Goal: Information Seeking & Learning: Learn about a topic

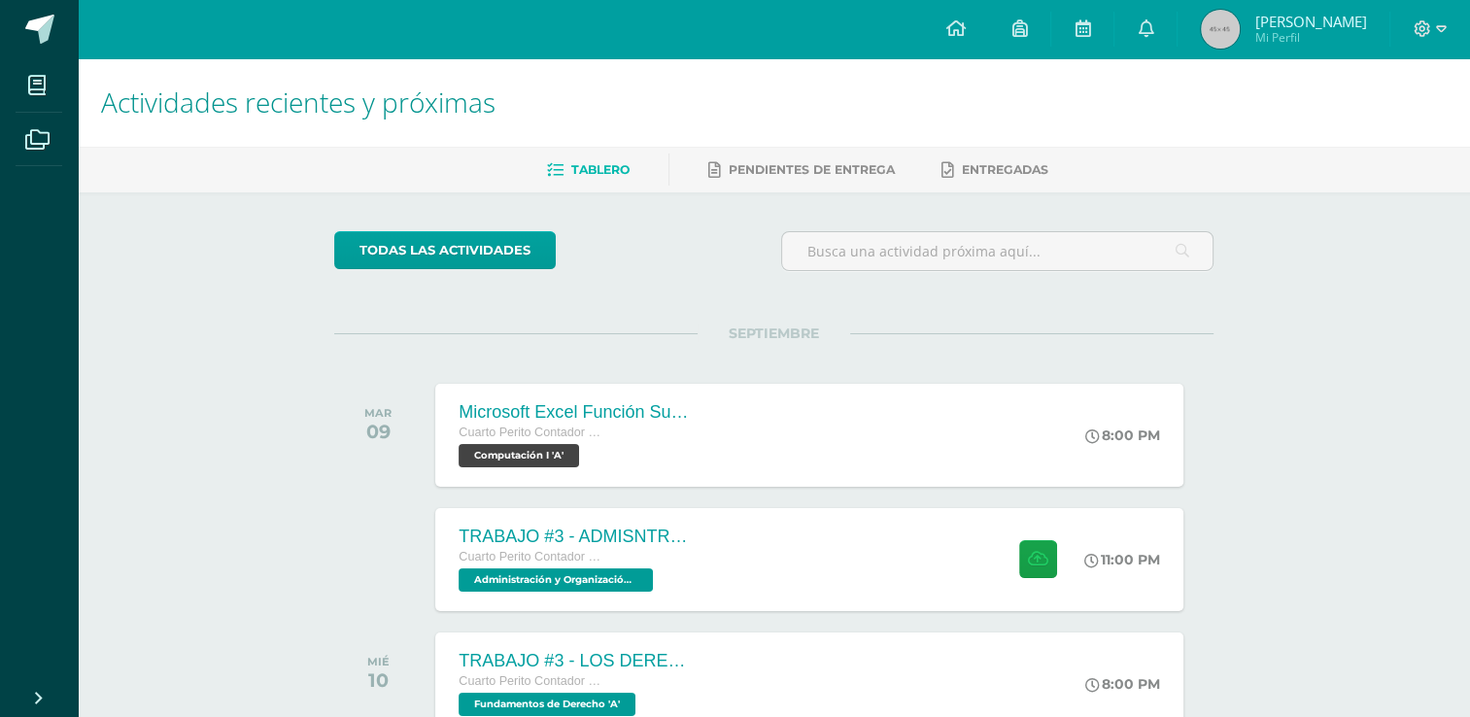
click at [909, 343] on div "SEPTIEMBRE [DATE] Microsoft Excel Función Sumar.Si.conjunto Cuarto Perito Conta…" at bounding box center [773, 411] width 879 height 156
click at [818, 526] on div "TRABAJO #3 - ADMISNTRACIÓN PÚBLICA Cuarto Perito Contador con Orientación en Co…" at bounding box center [809, 559] width 755 height 104
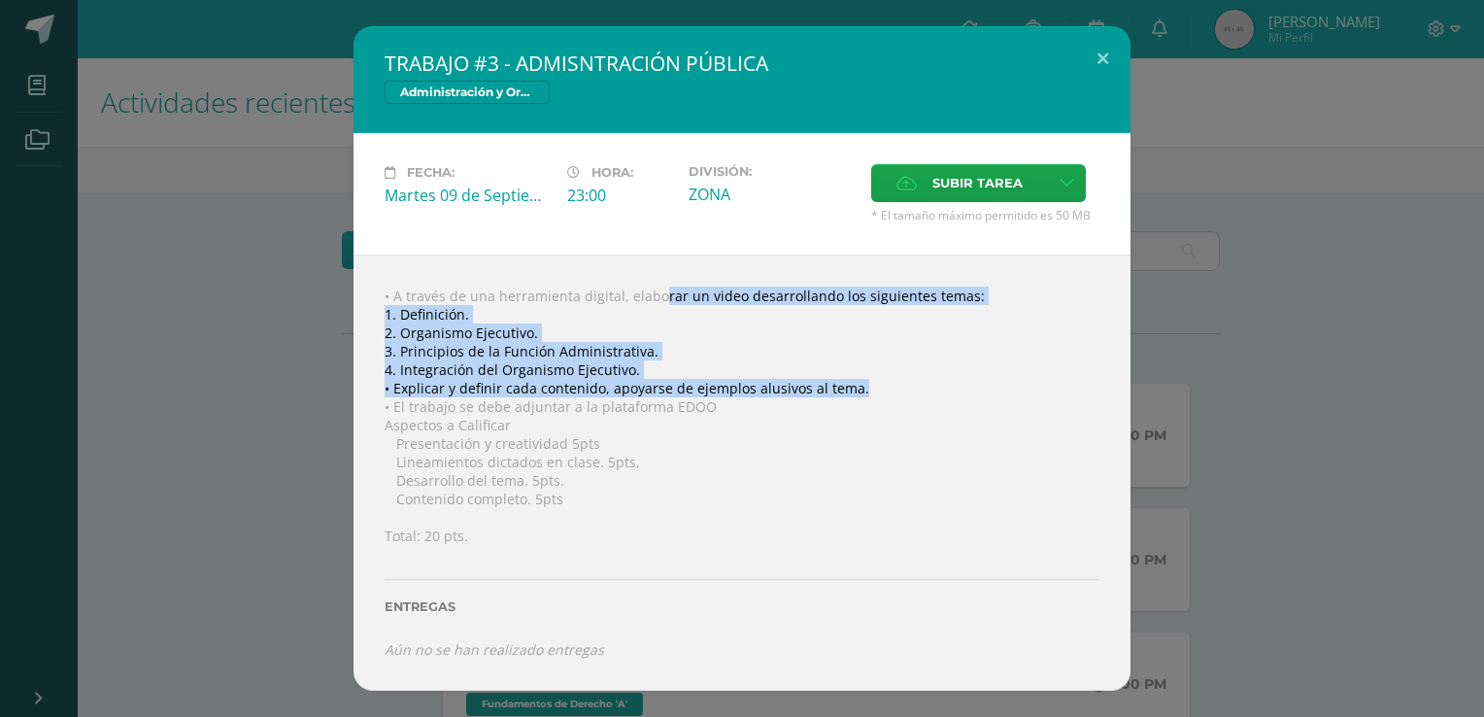
drag, startPoint x: 623, startPoint y: 291, endPoint x: 876, endPoint y: 386, distance: 270.5
click at [876, 386] on div "• A través de una herramienta digital, elaborar un video desarrollando los sigu…" at bounding box center [742, 473] width 777 height 436
copy div "elaborar un video desarrollando los siguientes temas: 1. Definición. 2. Organis…"
click at [499, 329] on div "• A través de una herramienta digital, elaborar un video desarrollando los sigu…" at bounding box center [742, 473] width 777 height 436
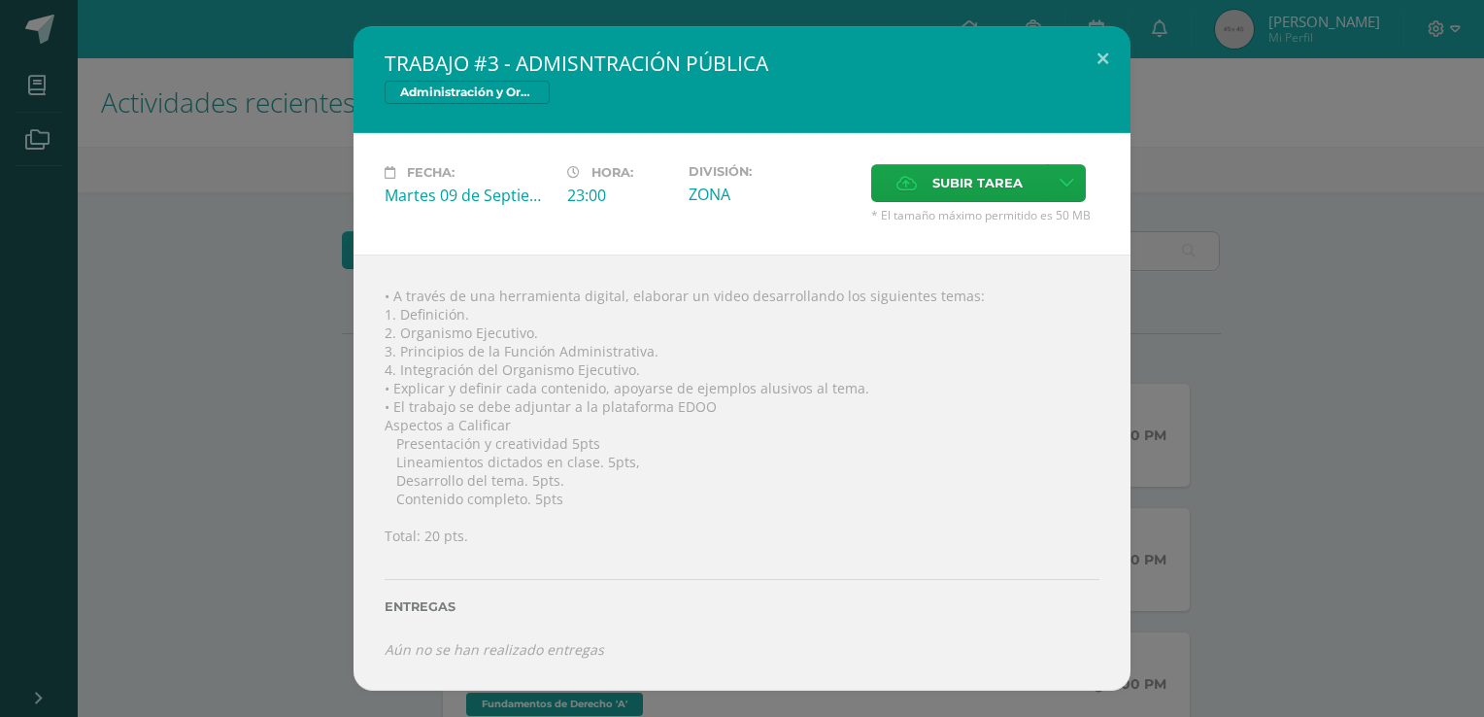
click at [391, 332] on div "• A través de una herramienta digital, elaborar un video desarrollando los sigu…" at bounding box center [742, 473] width 777 height 436
drag, startPoint x: 397, startPoint y: 332, endPoint x: 529, endPoint y: 337, distance: 132.2
click at [529, 337] on div "• A través de una herramienta digital, elaborar un video desarrollando los sigu…" at bounding box center [742, 473] width 777 height 436
copy div "Organismo Ejecutivo"
drag, startPoint x: 402, startPoint y: 344, endPoint x: 668, endPoint y: 353, distance: 266.3
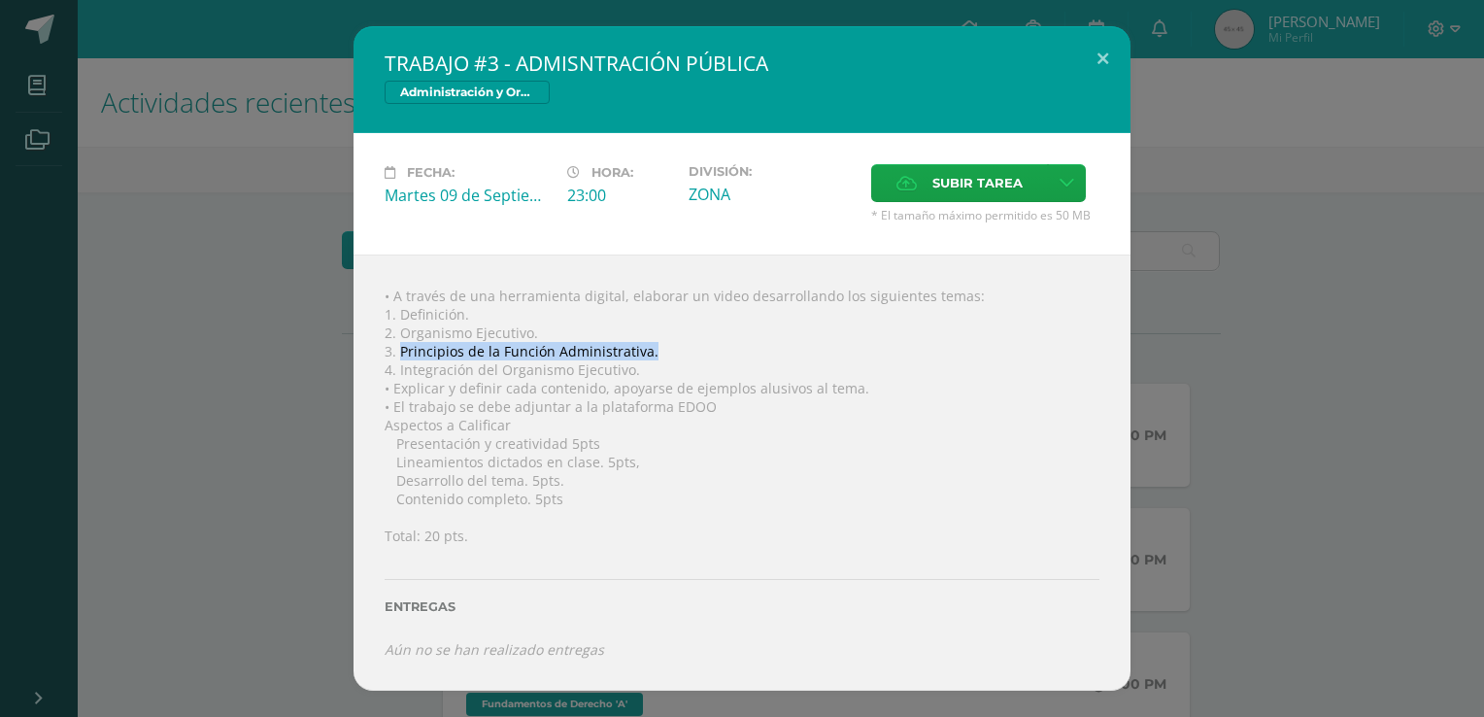
click at [668, 353] on div "• A través de una herramienta digital, elaborar un video desarrollando los sigu…" at bounding box center [742, 473] width 777 height 436
copy div "Principios de la Función Administrativa."
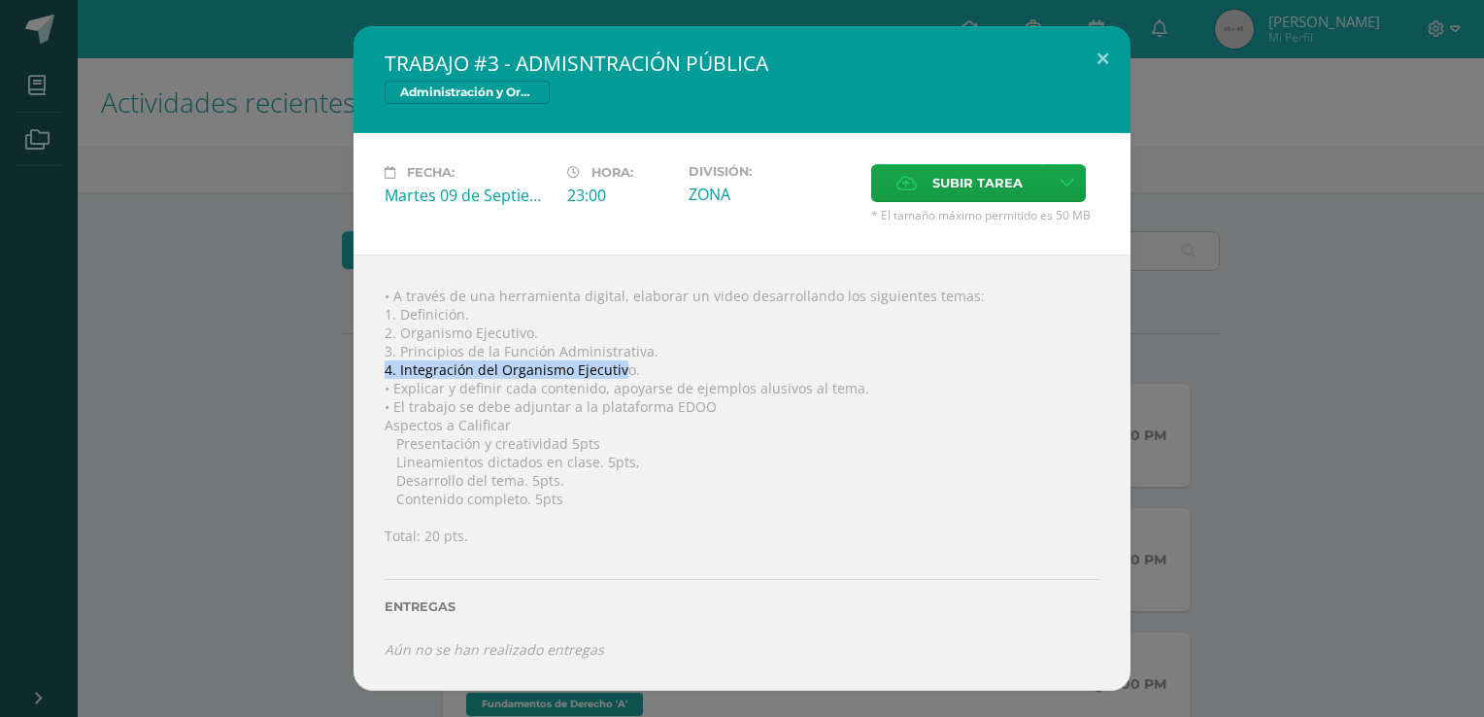
drag, startPoint x: 385, startPoint y: 368, endPoint x: 622, endPoint y: 367, distance: 237.0
click at [622, 367] on div "• A través de una herramienta digital, elaborar un video desarrollando los sigu…" at bounding box center [742, 473] width 777 height 436
click at [414, 370] on div "• A través de una herramienta digital, elaborar un video desarrollando los sigu…" at bounding box center [742, 473] width 777 height 436
drag, startPoint x: 395, startPoint y: 367, endPoint x: 633, endPoint y: 369, distance: 238.0
click at [633, 369] on div "• A través de una herramienta digital, elaborar un video desarrollando los sigu…" at bounding box center [742, 473] width 777 height 436
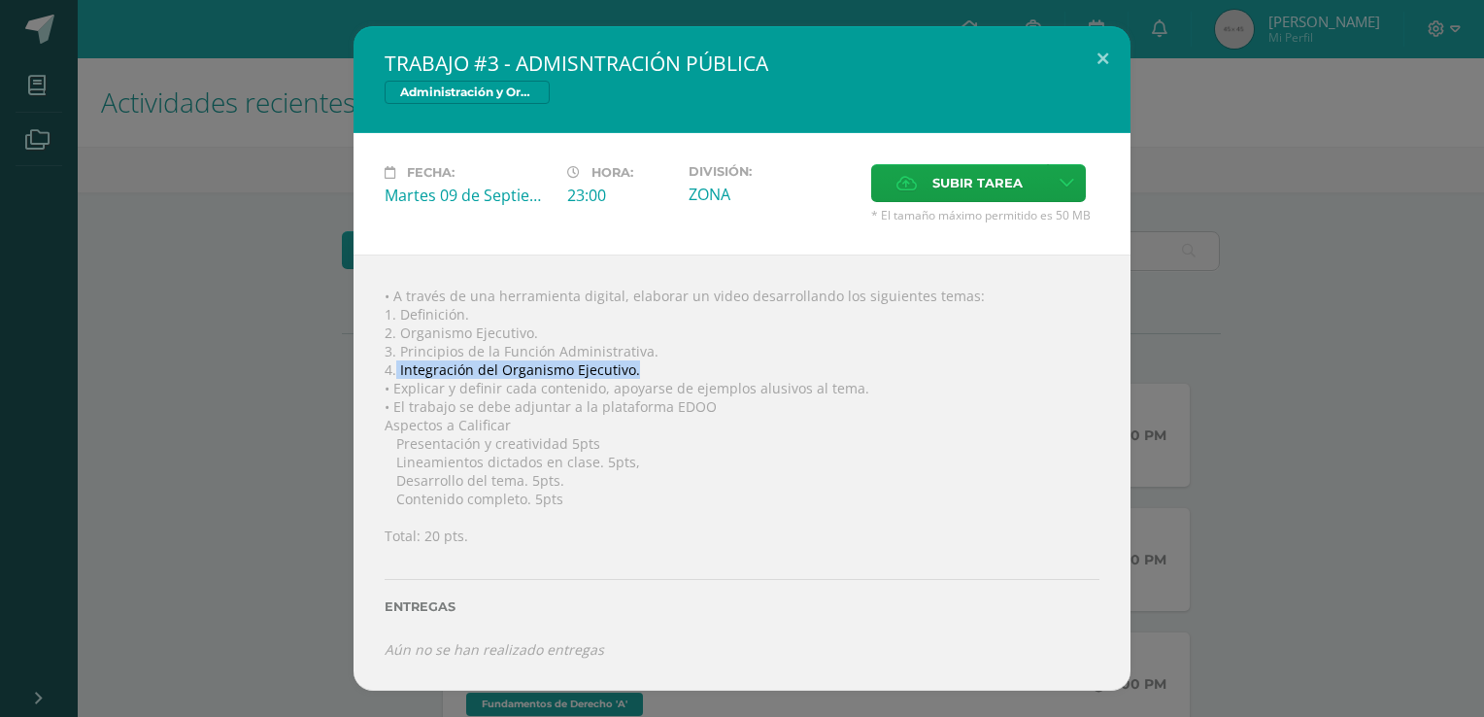
copy div "Integración del Organismo Ejecutivo."
drag, startPoint x: 493, startPoint y: 312, endPoint x: 396, endPoint y: 321, distance: 97.5
click at [396, 321] on div "• A través de una herramienta digital, elaborar un video desarrollando los sigu…" at bounding box center [742, 473] width 777 height 436
copy div "Definición."
drag, startPoint x: 532, startPoint y: 328, endPoint x: 400, endPoint y: 328, distance: 132.1
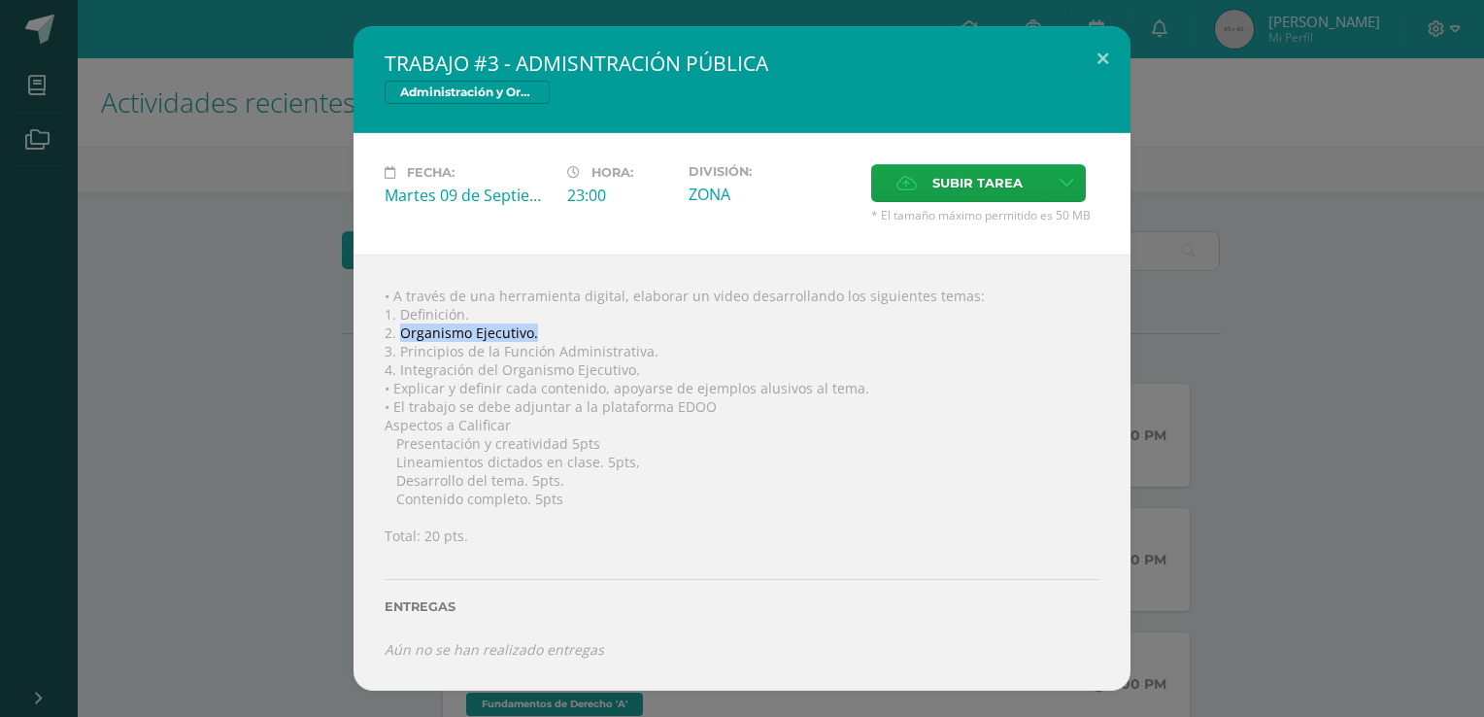
click at [400, 328] on div "• A través de una herramienta digital, elaborar un video desarrollando los sigu…" at bounding box center [742, 473] width 777 height 436
copy div "Organismo Ejecutivo."
drag, startPoint x: 653, startPoint y: 348, endPoint x: 402, endPoint y: 353, distance: 250.7
click at [402, 353] on div "• A través de una herramienta digital, elaborar un video desarrollando los sigu…" at bounding box center [742, 473] width 777 height 436
copy div "Principios de la Función Administrativa."
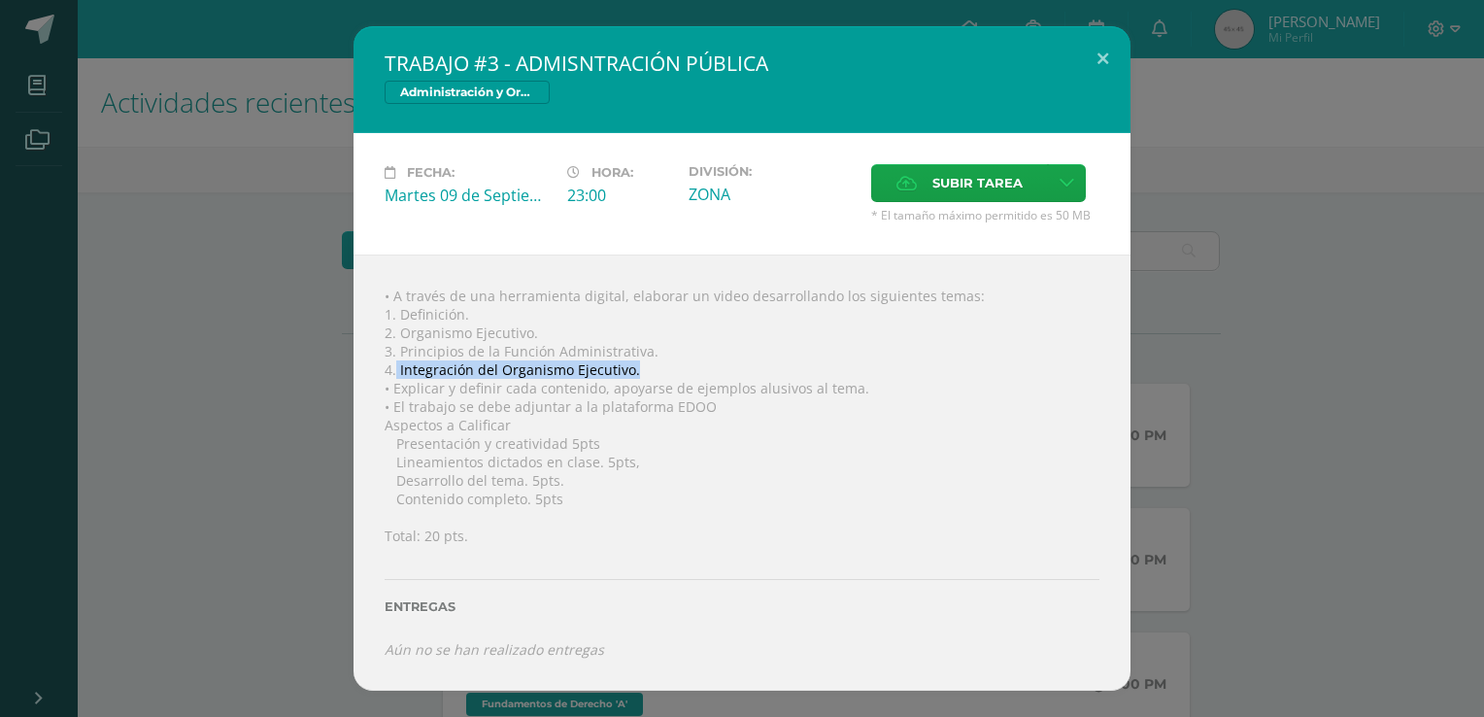
drag, startPoint x: 636, startPoint y: 371, endPoint x: 394, endPoint y: 372, distance: 241.9
click at [394, 372] on div "• A través de una herramienta digital, elaborar un video desarrollando los sigu…" at bounding box center [742, 473] width 777 height 436
copy div "Integración del Organismo Ejecutivo."
drag, startPoint x: 466, startPoint y: 315, endPoint x: 381, endPoint y: 310, distance: 85.6
click at [381, 310] on div "• A través de una herramienta digital, elaborar un video desarrollando los sigu…" at bounding box center [742, 473] width 777 height 436
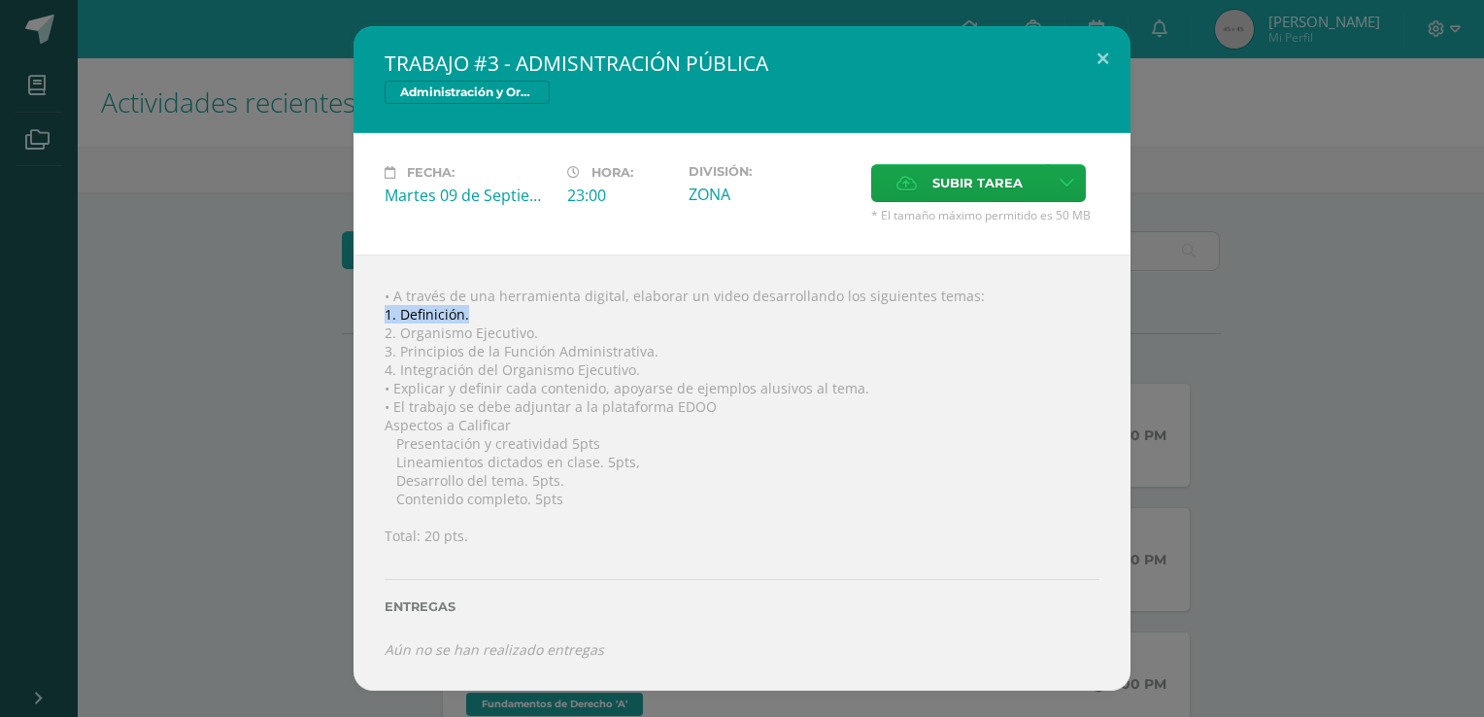
copy div "1. Definición."
drag, startPoint x: 527, startPoint y: 327, endPoint x: 393, endPoint y: 329, distance: 133.1
click at [393, 329] on div "• A través de una herramienta digital, elaborar un video desarrollando los sigu…" at bounding box center [742, 473] width 777 height 436
drag, startPoint x: 393, startPoint y: 329, endPoint x: 535, endPoint y: 327, distance: 141.8
click at [535, 327] on div "• A través de una herramienta digital, elaborar un video desarrollando los sigu…" at bounding box center [742, 473] width 777 height 436
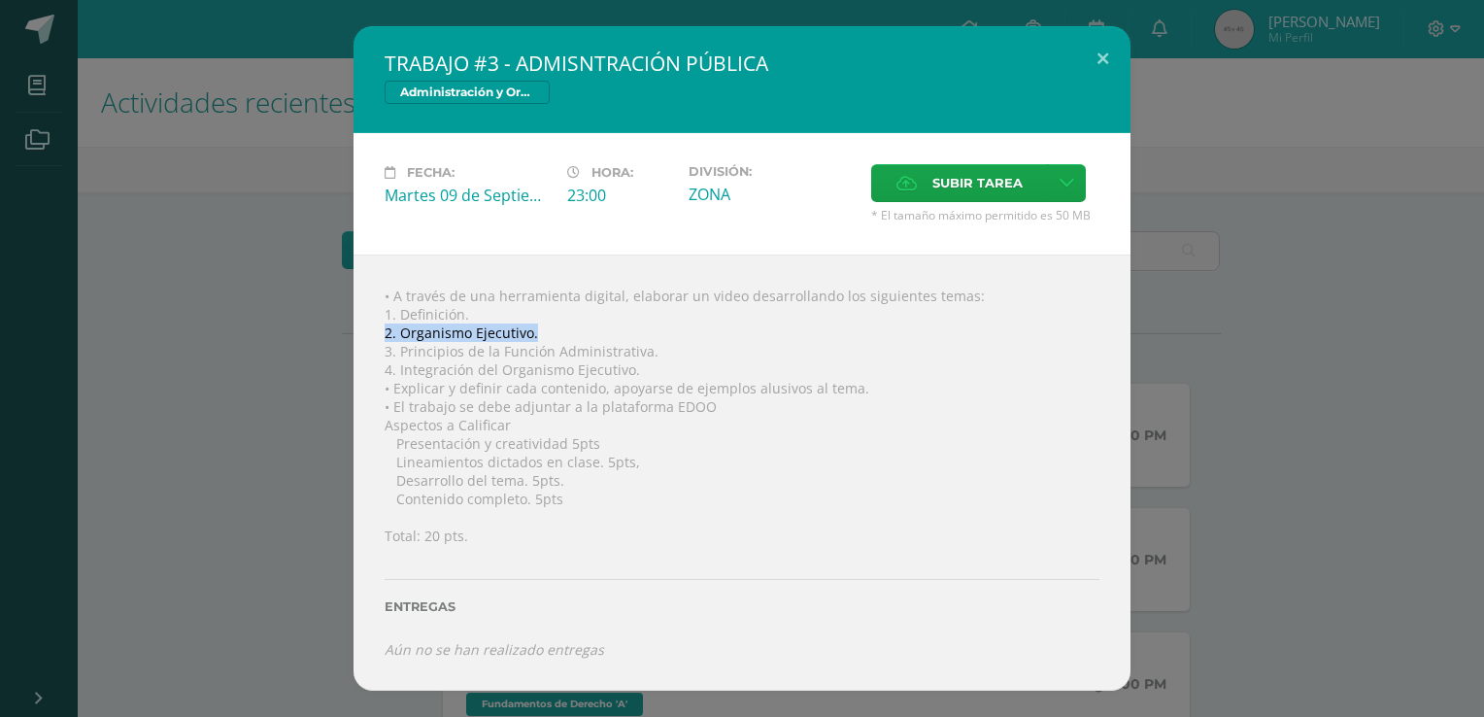
drag, startPoint x: 385, startPoint y: 331, endPoint x: 552, endPoint y: 328, distance: 167.1
click at [552, 328] on div "• A través de una herramienta digital, elaborar un video desarrollando los sigu…" at bounding box center [742, 473] width 777 height 436
copy div "2. Organismo Ejecutivo."
drag, startPoint x: 388, startPoint y: 350, endPoint x: 663, endPoint y: 350, distance: 275.9
click at [663, 350] on div "• A través de una herramienta digital, elaborar un video desarrollando los sigu…" at bounding box center [742, 473] width 777 height 436
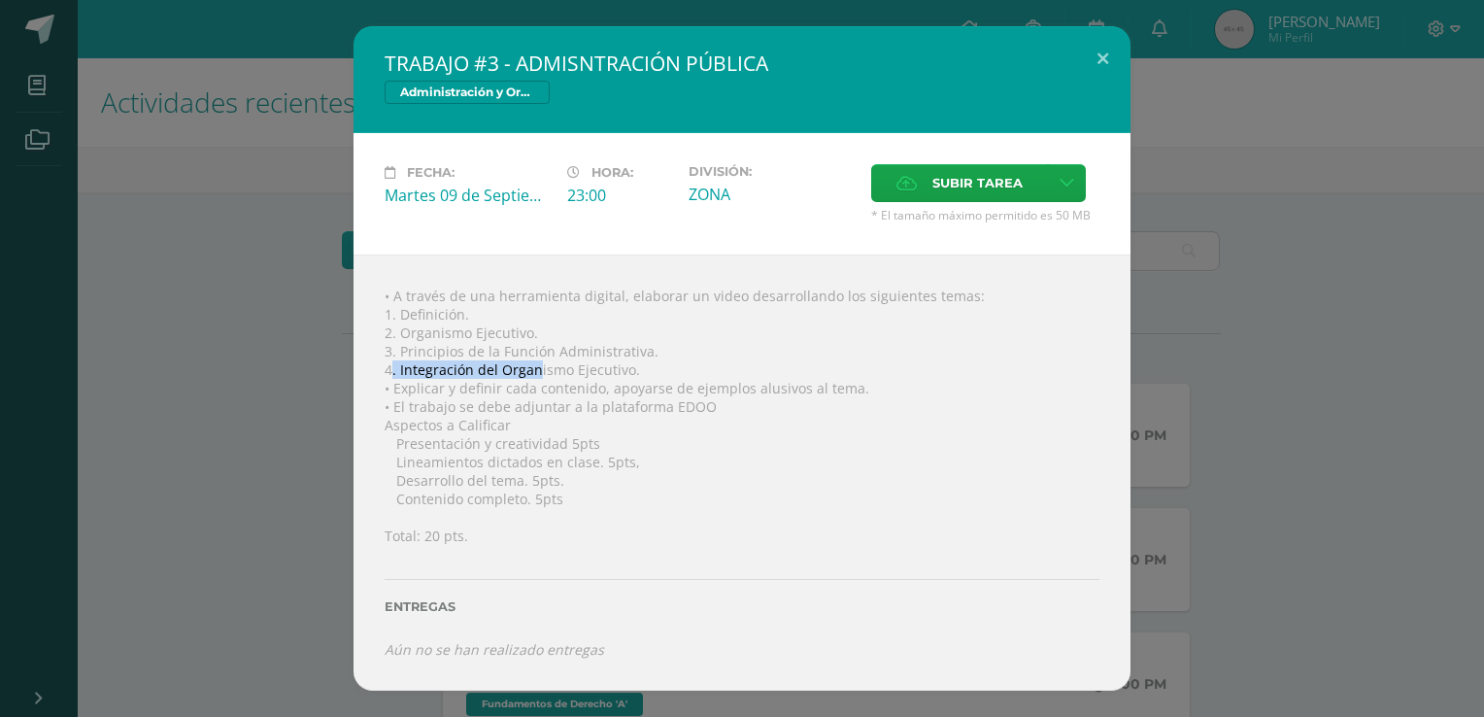
drag, startPoint x: 389, startPoint y: 366, endPoint x: 537, endPoint y: 374, distance: 148.8
click at [537, 374] on div "• A través de una herramienta digital, elaborar un video desarrollando los sigu…" at bounding box center [742, 473] width 777 height 436
drag, startPoint x: 537, startPoint y: 374, endPoint x: 637, endPoint y: 366, distance: 100.4
click at [637, 366] on div "• A través de una herramienta digital, elaborar un video desarrollando los sigu…" at bounding box center [742, 473] width 777 height 436
drag, startPoint x: 636, startPoint y: 366, endPoint x: 359, endPoint y: 366, distance: 276.9
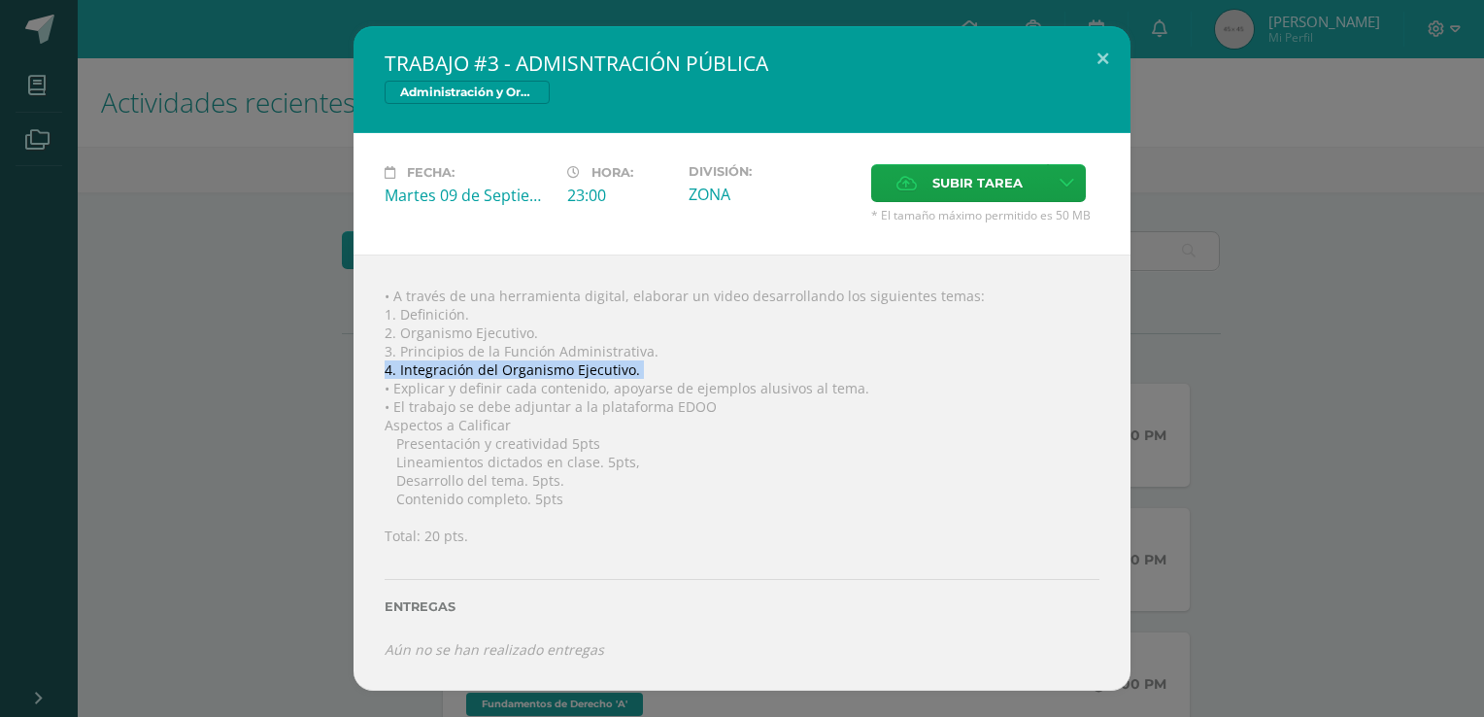
click at [359, 366] on div "• A través de una herramienta digital, elaborar un video desarrollando los sigu…" at bounding box center [742, 473] width 777 height 436
